Goal: Information Seeking & Learning: Find specific fact

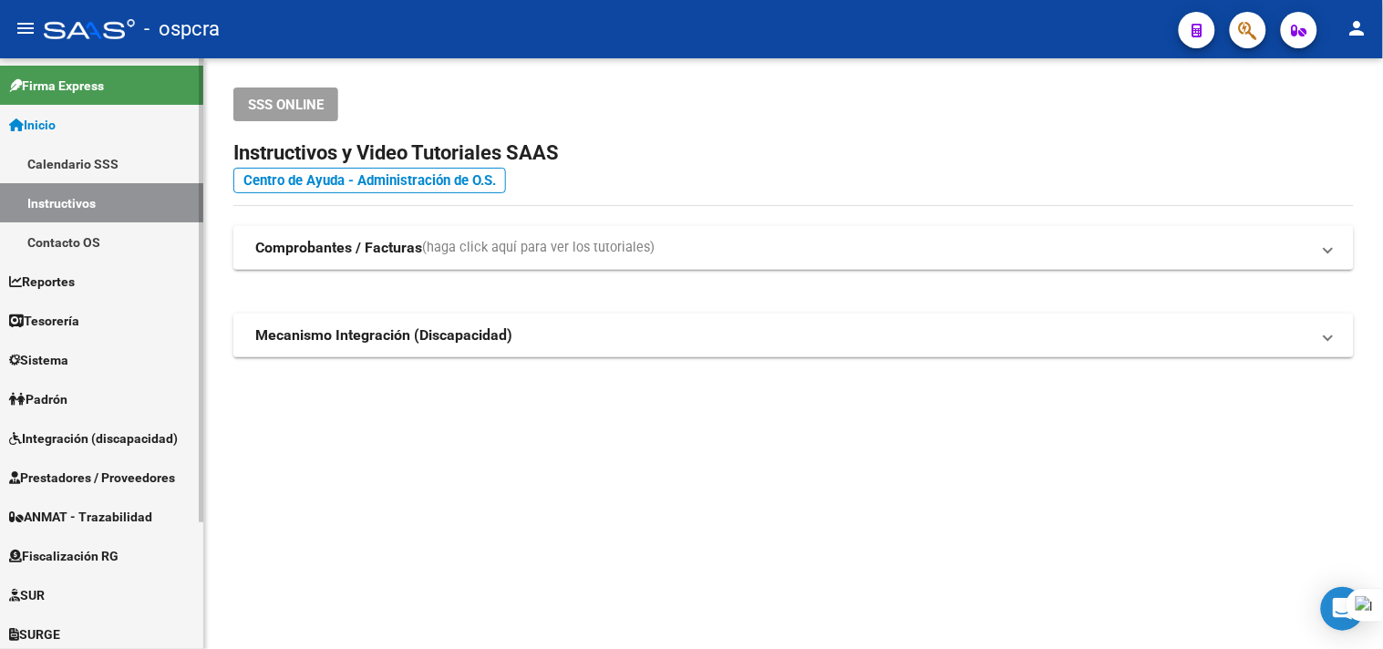
click at [115, 471] on span "Prestadores / Proveedores" at bounding box center [92, 478] width 166 height 20
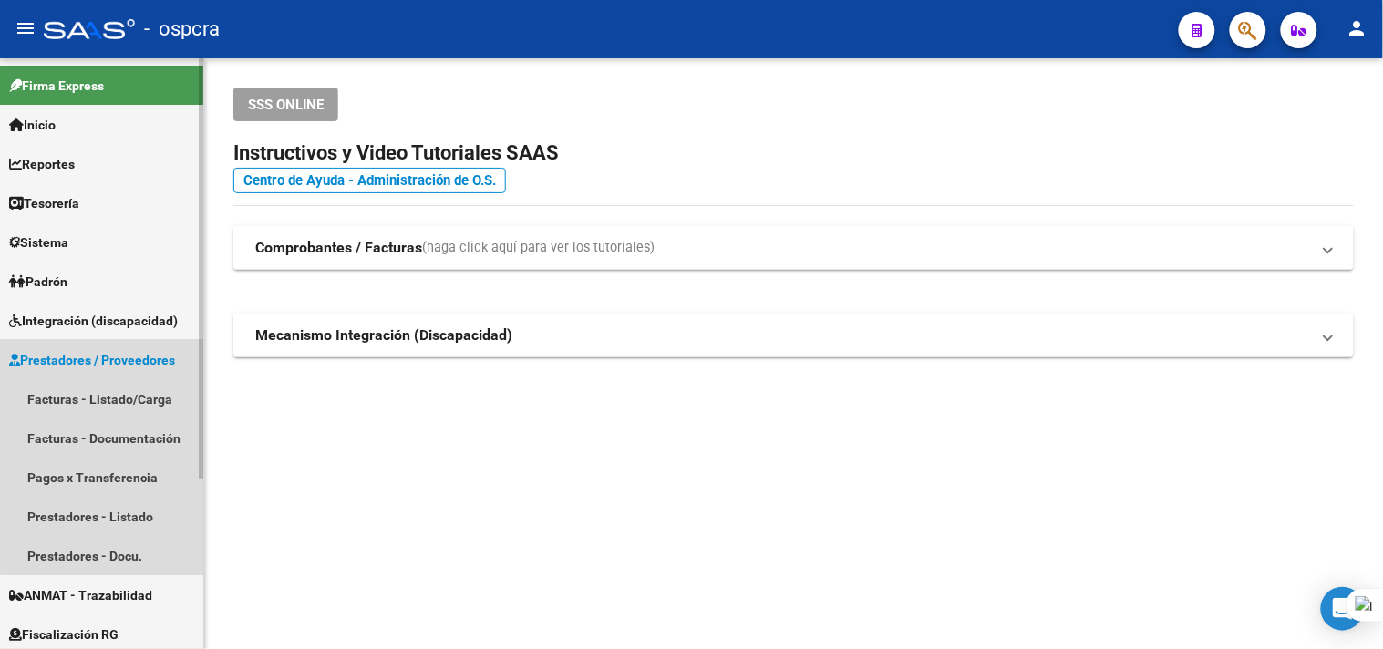
click at [131, 347] on link "Prestadores / Proveedores" at bounding box center [101, 359] width 203 height 39
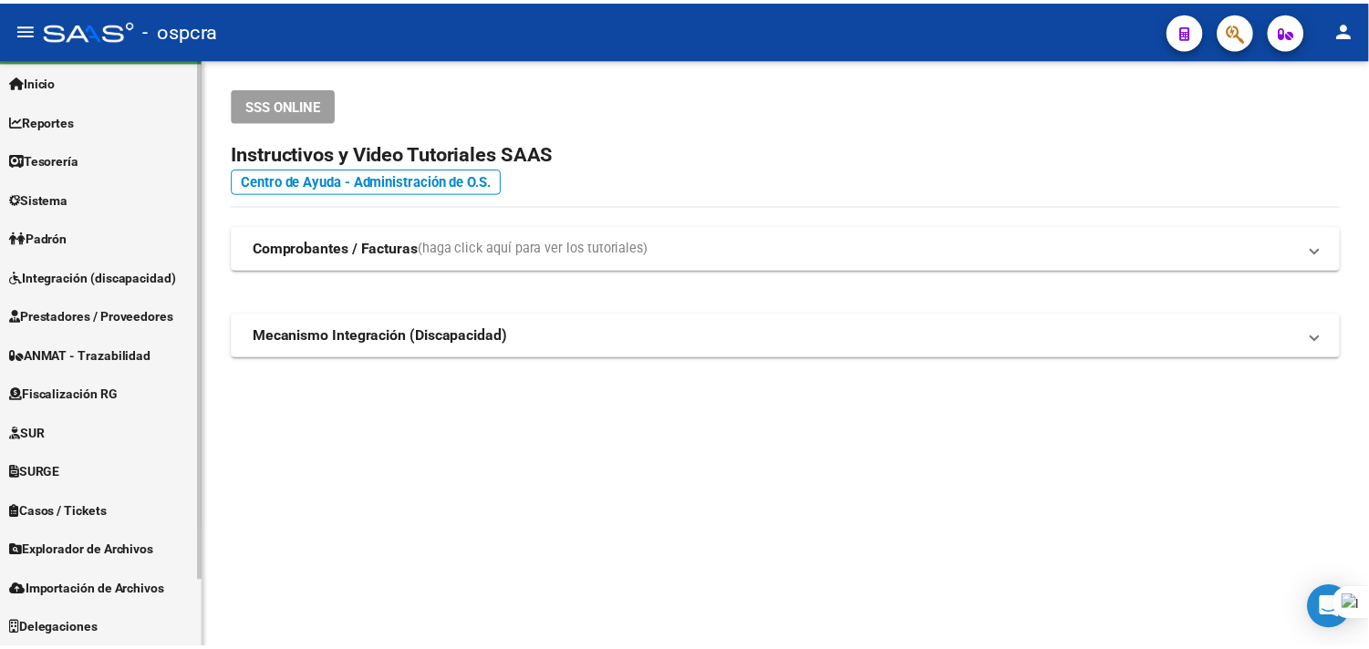
scroll to position [43, 0]
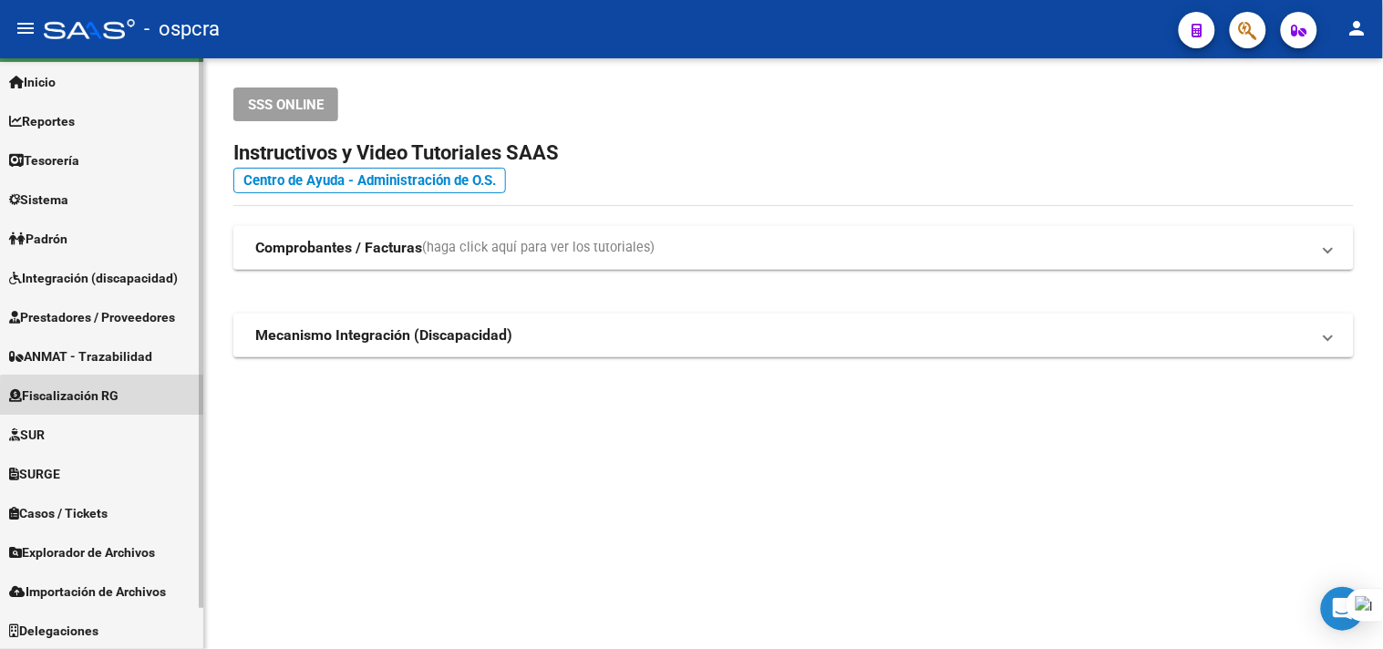
click at [131, 403] on link "Fiscalización RG" at bounding box center [101, 395] width 203 height 39
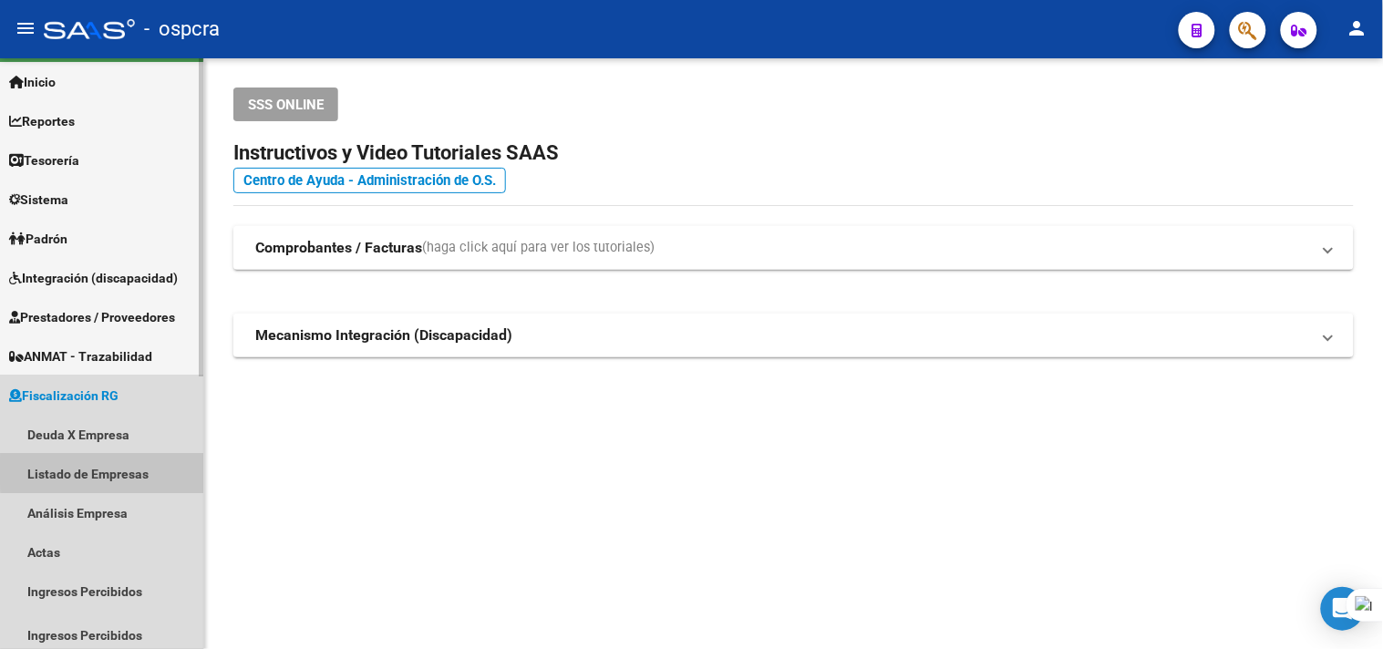
click at [125, 471] on link "Listado de Empresas" at bounding box center [101, 473] width 203 height 39
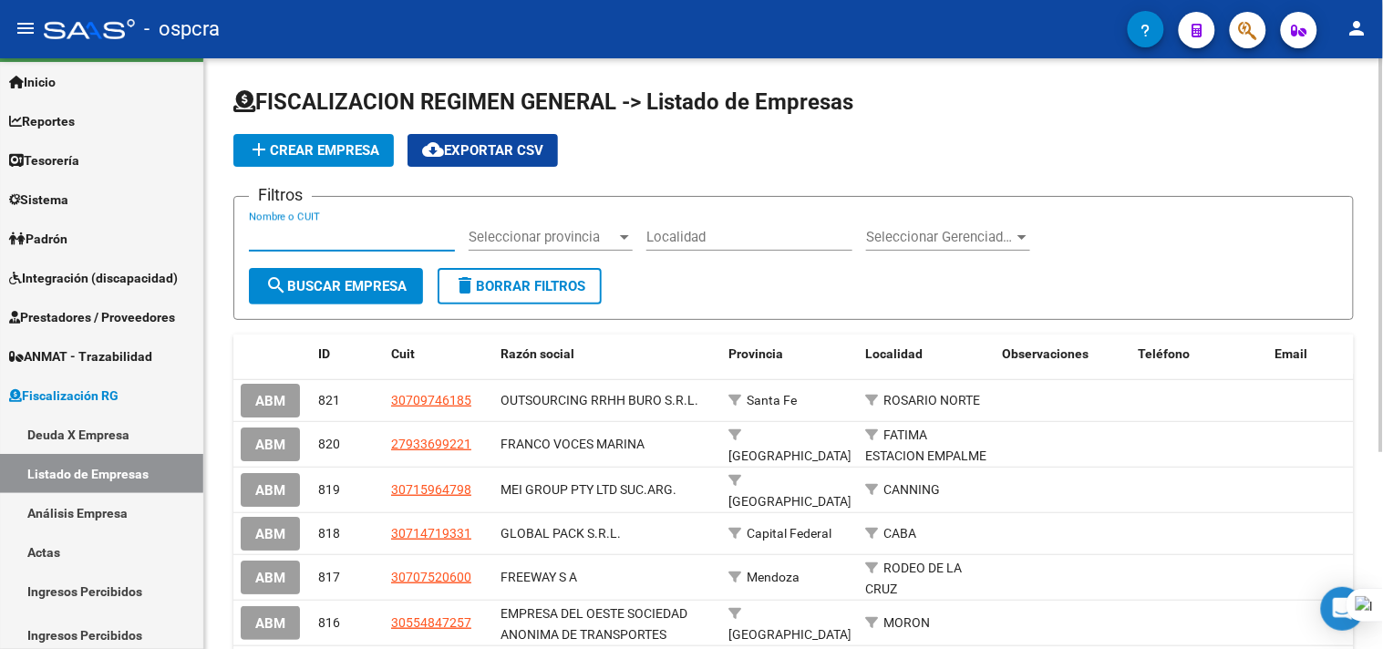
click at [331, 241] on input "Nombre o CUIT" at bounding box center [352, 237] width 206 height 16
paste input "PAEZ SRL"
click at [345, 280] on span "search Buscar Empresa" at bounding box center [335, 286] width 141 height 16
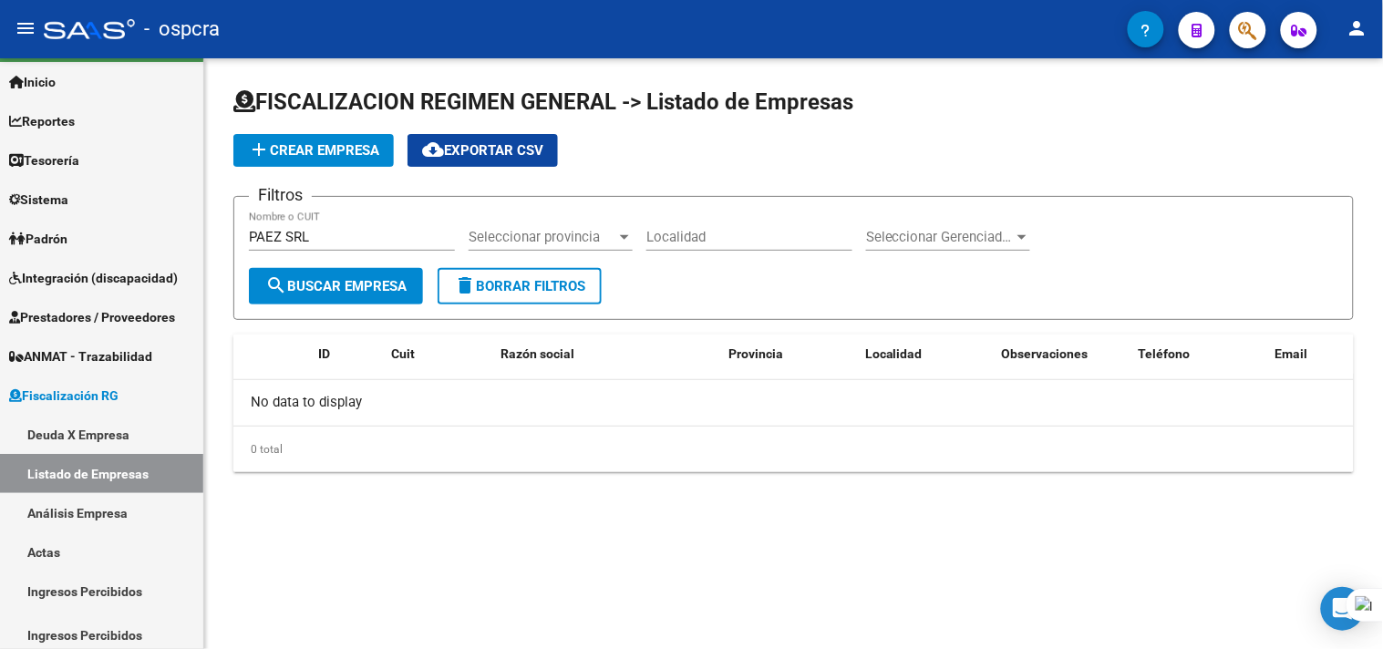
click at [312, 233] on input "PAEZ SRL" at bounding box center [352, 237] width 206 height 16
type input "PAEZ"
click at [321, 269] on button "search Buscar Empresa" at bounding box center [336, 286] width 174 height 36
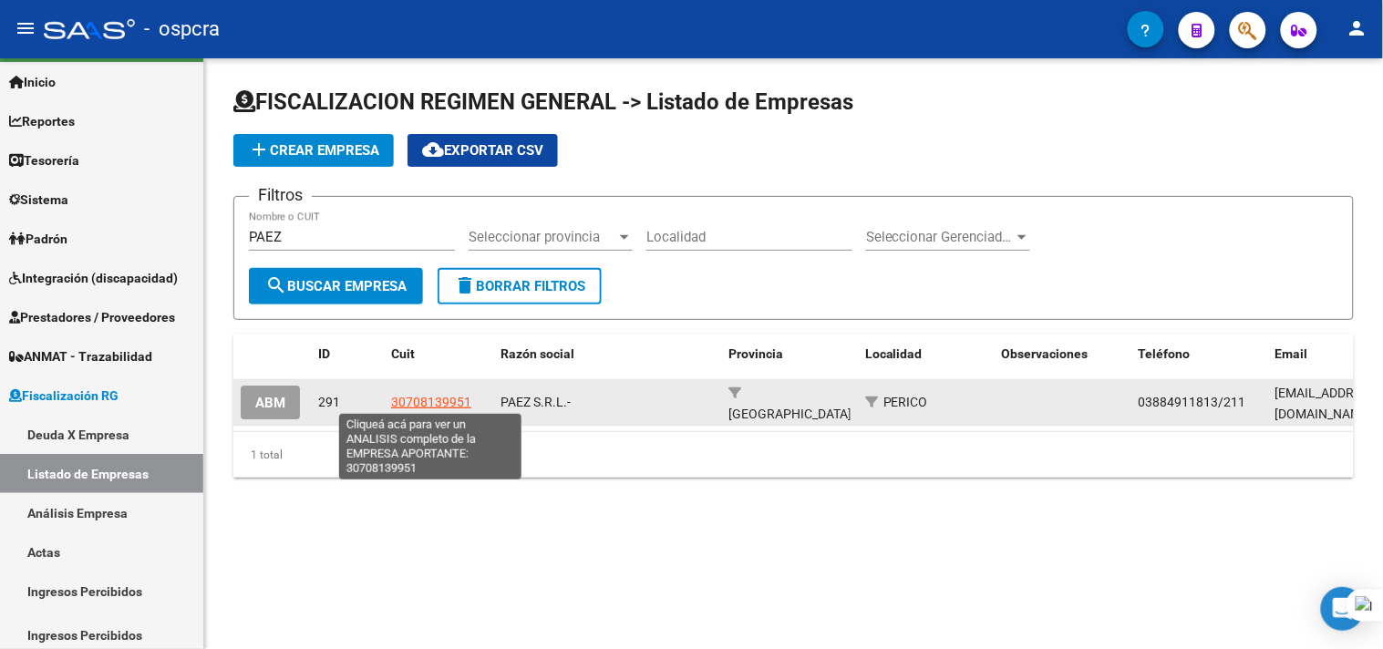
click at [423, 397] on span "30708139951" at bounding box center [431, 402] width 80 height 15
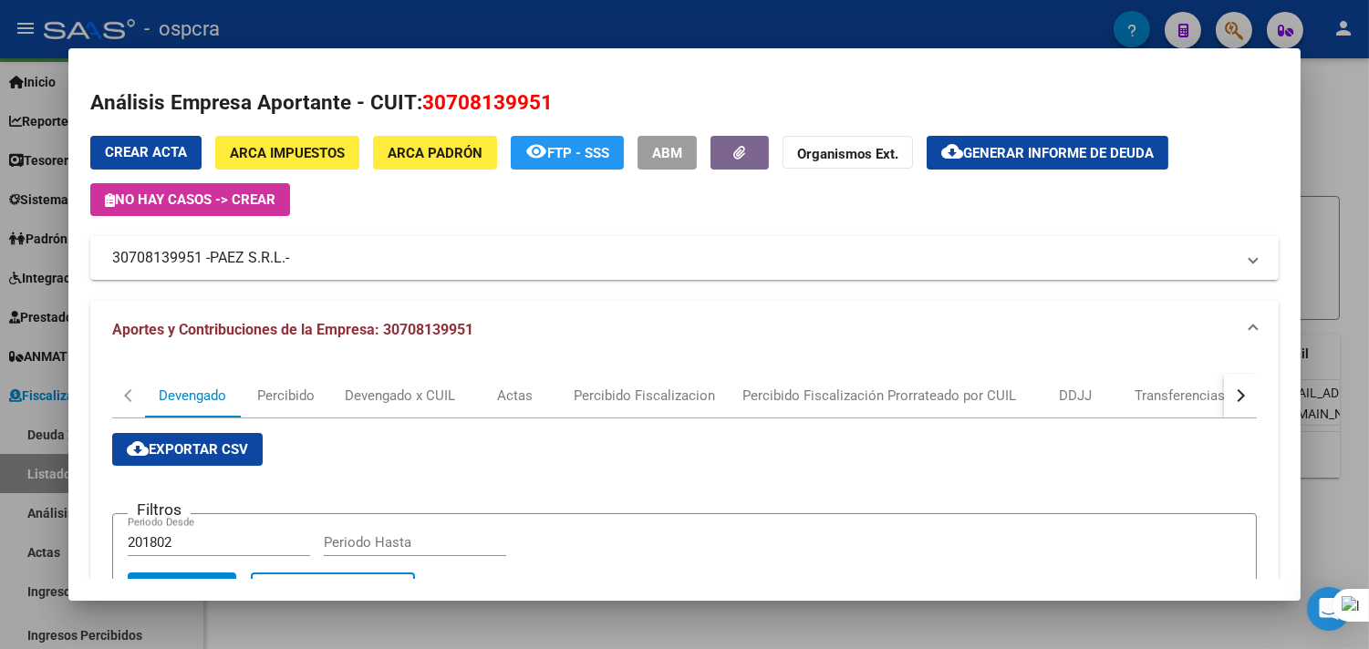
drag, startPoint x: 538, startPoint y: 98, endPoint x: 416, endPoint y: 101, distance: 122.2
click at [416, 101] on h2 "Análisis Empresa Aportante - CUIT: 30708139951" at bounding box center [684, 103] width 1188 height 31
copy span "30708139951"
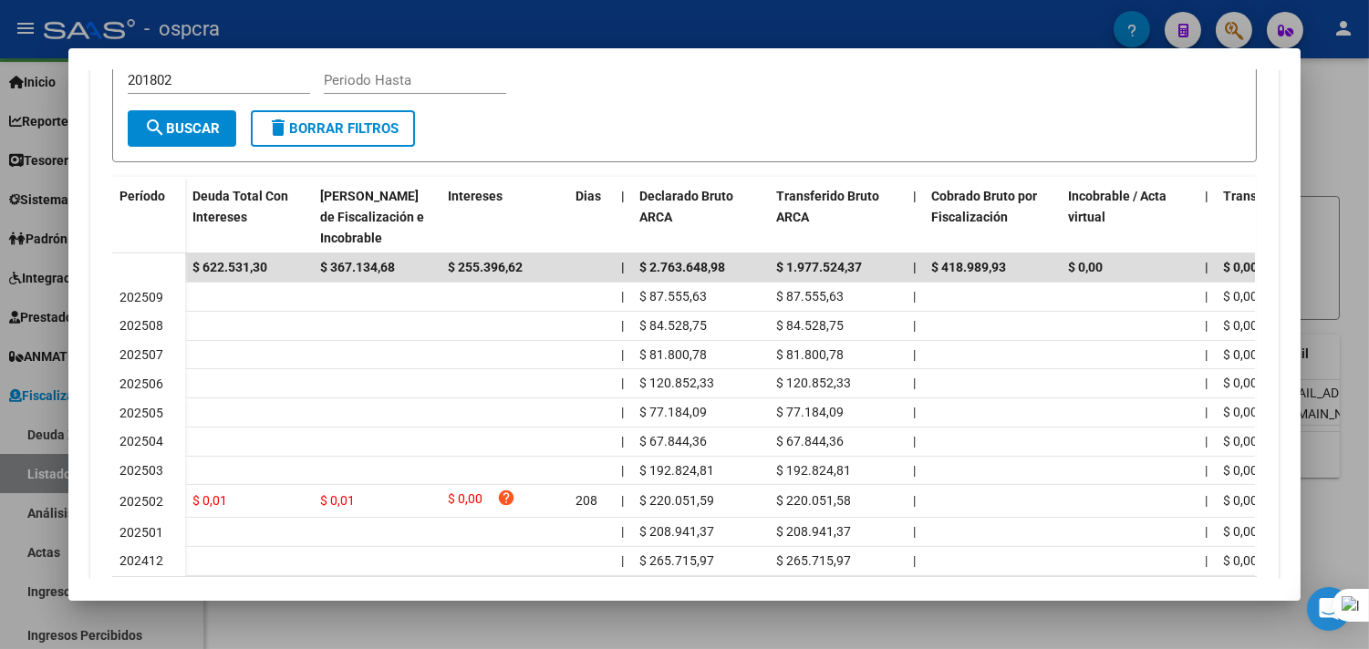
scroll to position [570, 0]
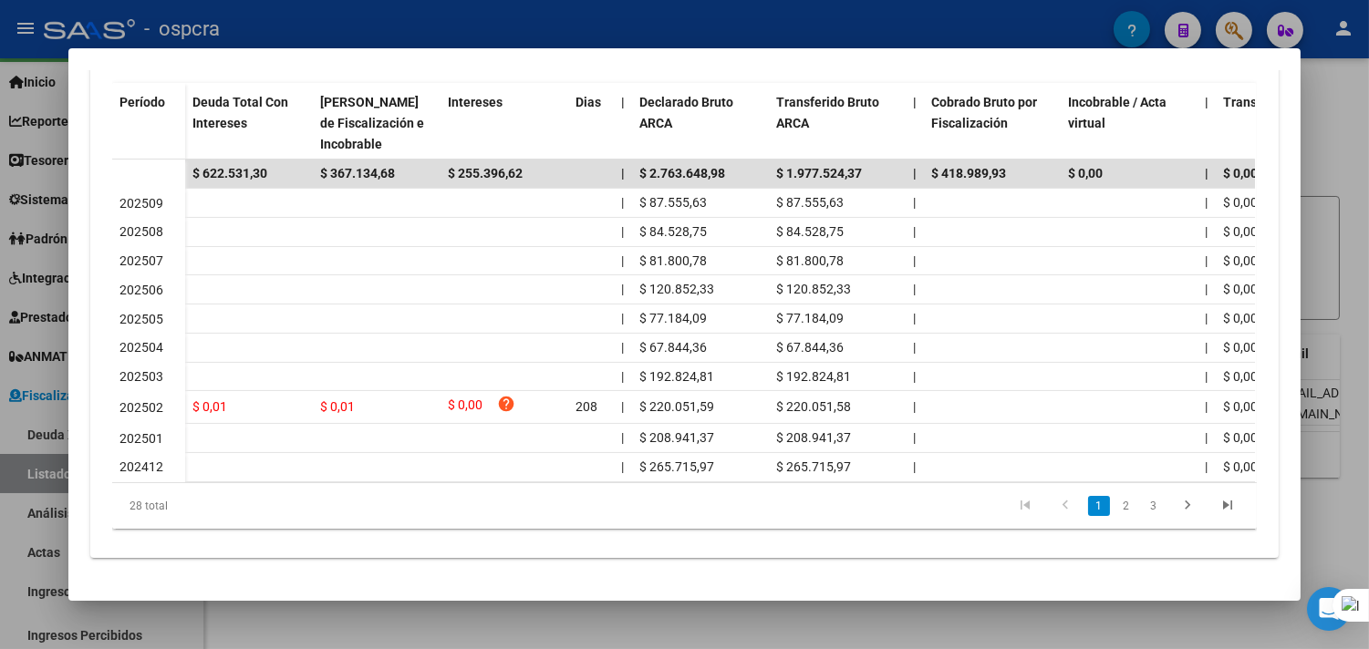
drag, startPoint x: 449, startPoint y: 466, endPoint x: 608, endPoint y: 471, distance: 159.7
click at [608, 471] on datatable-body "$ 622.531,30 $ 367.134,68 $ 255.396,62 | $ 2.763.648,98 $ 1.977.524,37 | $ 418.…" at bounding box center [683, 321] width 1143 height 322
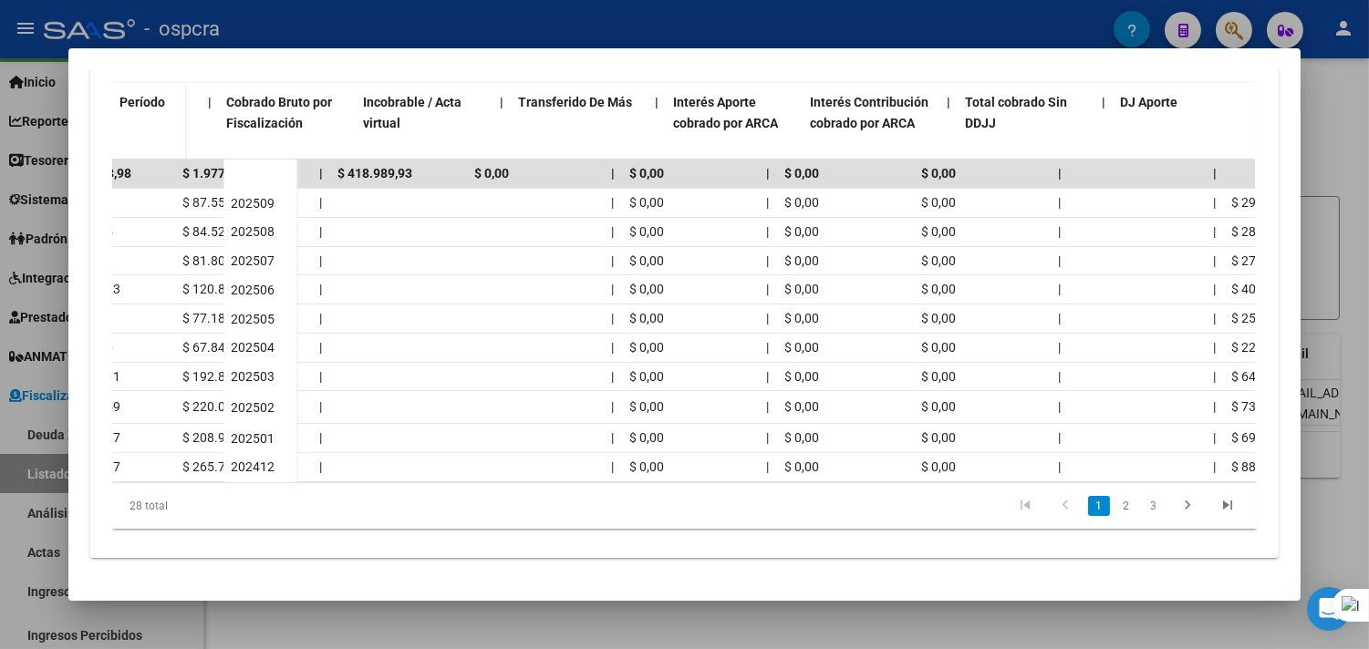
scroll to position [0, 0]
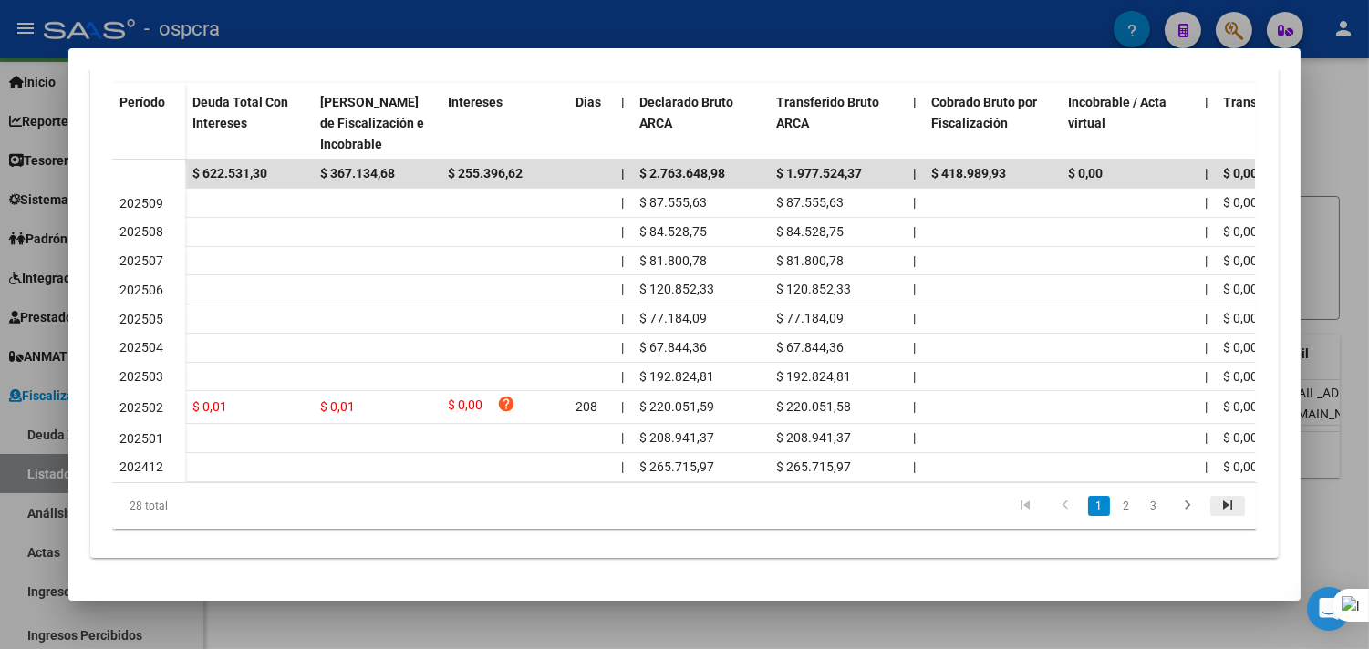
click at [1216, 511] on icon "go to last page" at bounding box center [1228, 508] width 24 height 22
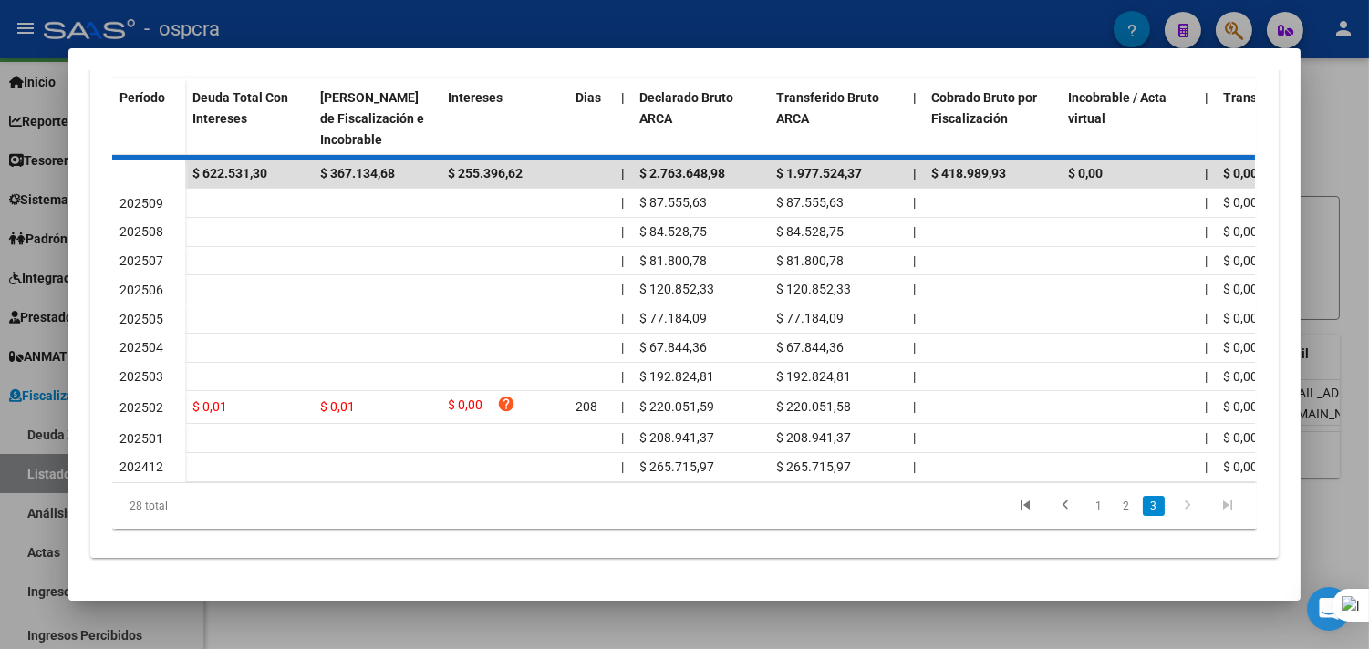
scroll to position [508, 0]
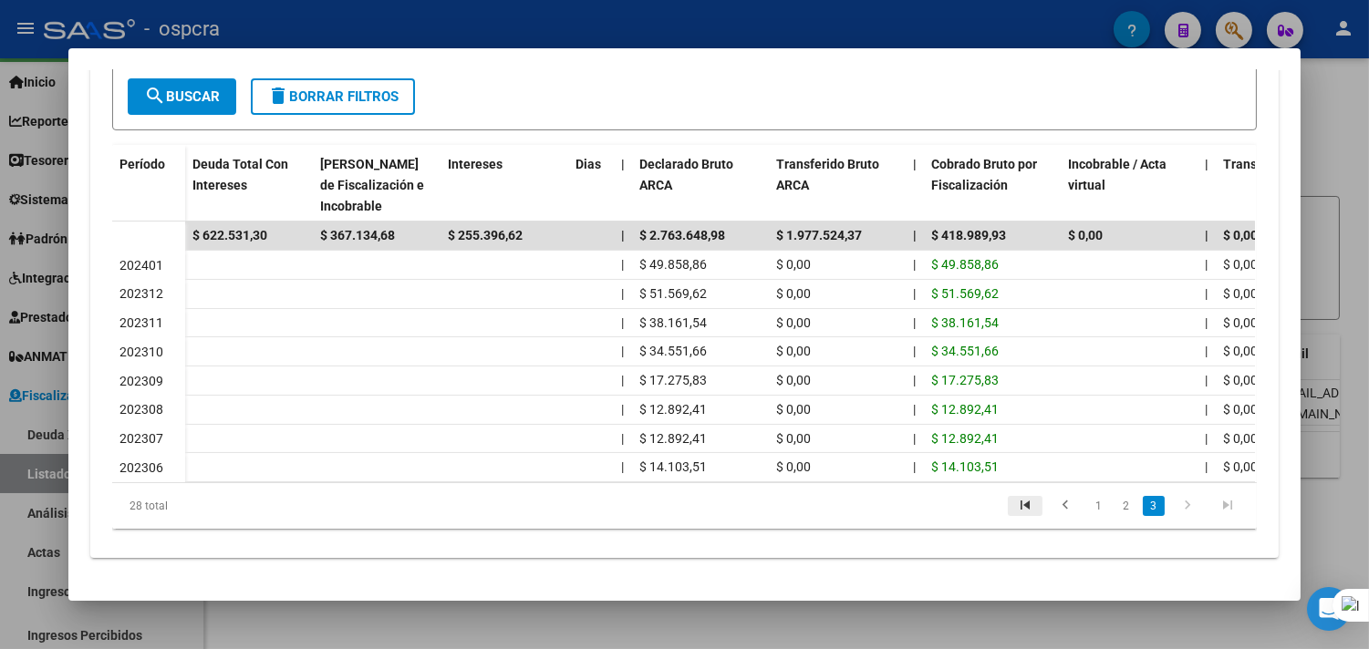
click at [1017, 502] on icon "go to first page" at bounding box center [1025, 508] width 24 height 22
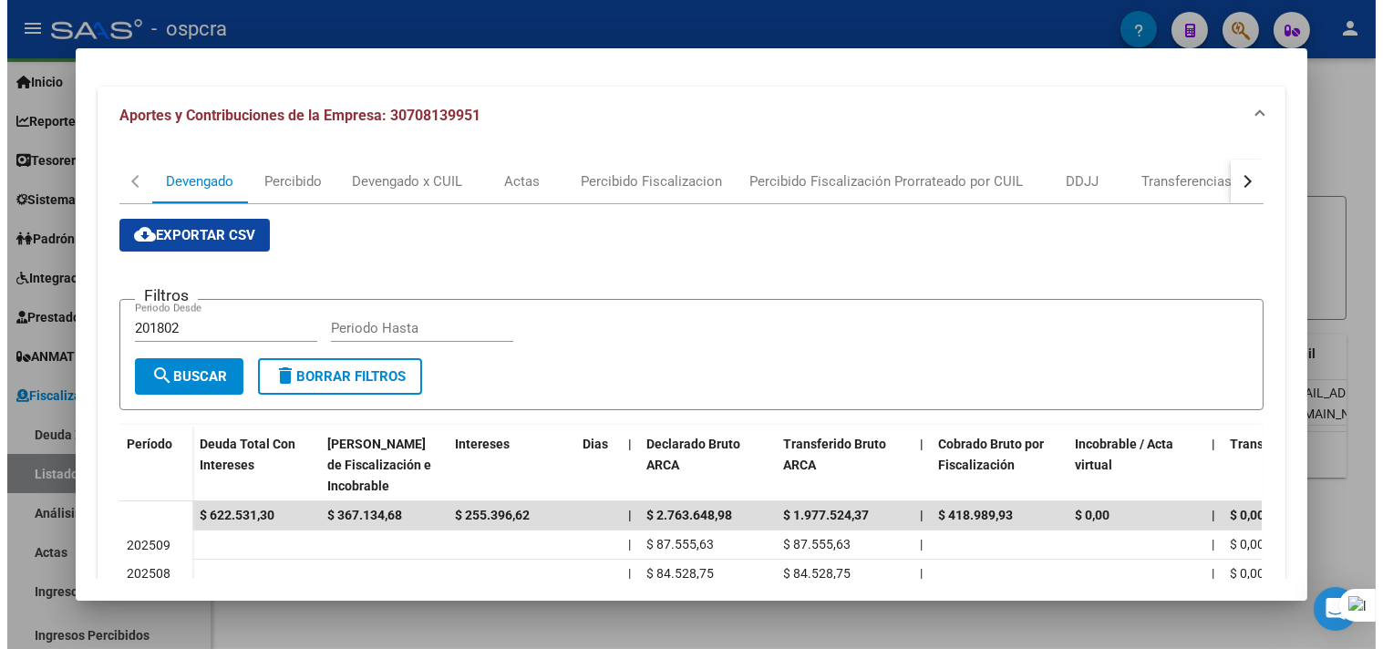
scroll to position [0, 0]
